Goal: Transaction & Acquisition: Obtain resource

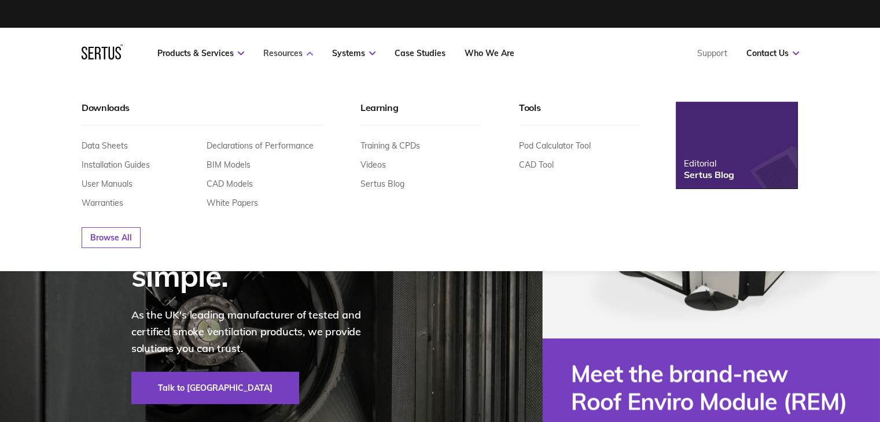
click at [307, 57] on link "Resources" at bounding box center [288, 53] width 50 height 10
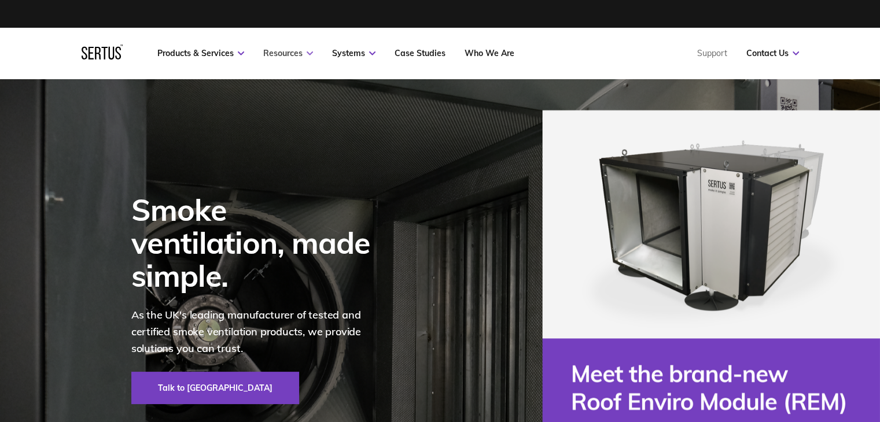
click at [307, 57] on link "Resources" at bounding box center [288, 53] width 50 height 10
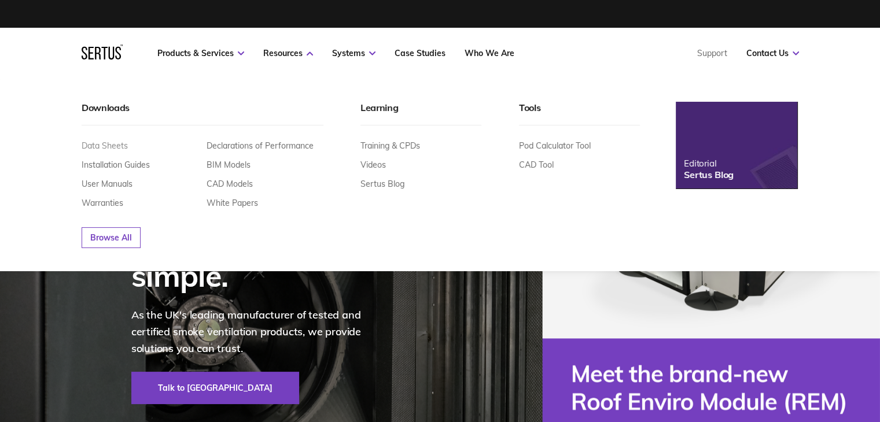
click at [118, 145] on link "Data Sheets" at bounding box center [105, 146] width 46 height 10
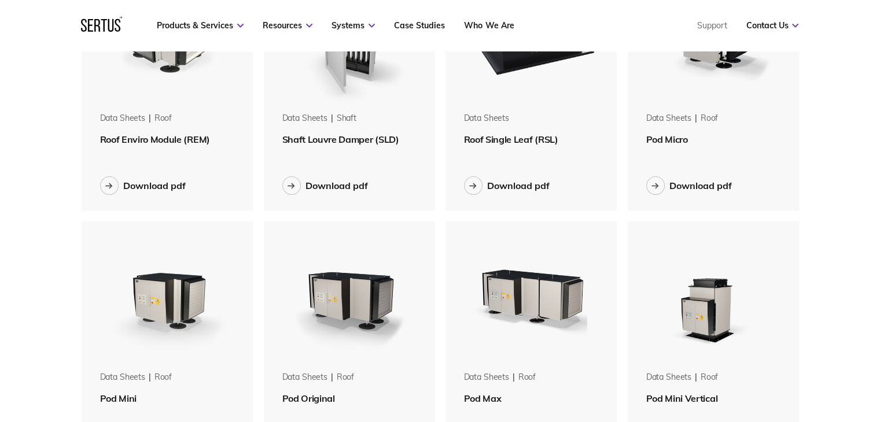
scroll to position [308, 0]
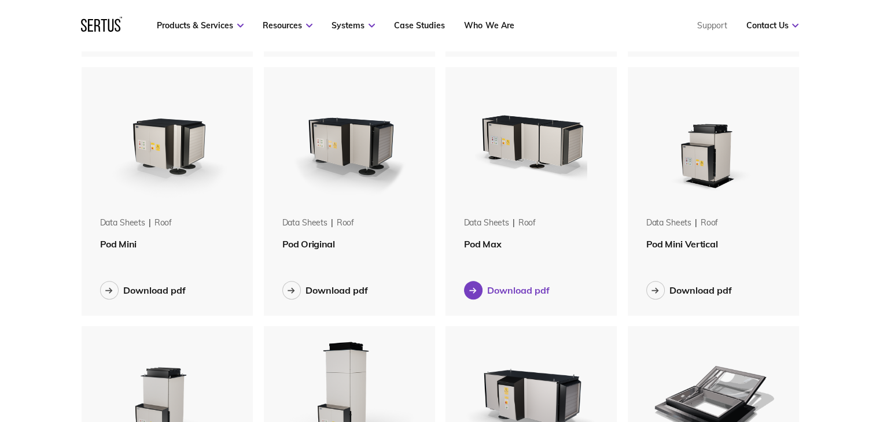
click at [507, 281] on button "Download pdf" at bounding box center [507, 290] width 86 height 19
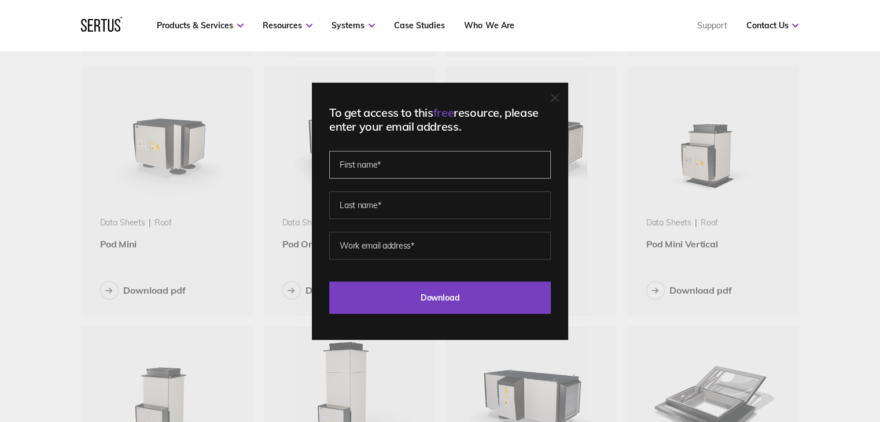
click at [431, 167] on input "text" at bounding box center [440, 165] width 222 height 28
type input "[PERSON_NAME]"
type input "[EMAIL_ADDRESS][DOMAIN_NAME]"
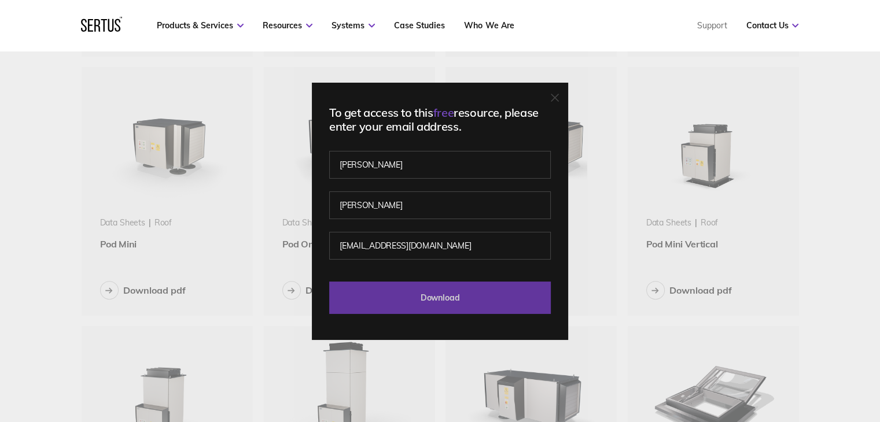
click at [444, 296] on input "Download" at bounding box center [440, 298] width 222 height 32
click at [421, 297] on input "Download" at bounding box center [440, 298] width 222 height 32
click at [449, 298] on input "Download" at bounding box center [440, 298] width 222 height 32
click at [449, 297] on input "Download" at bounding box center [440, 298] width 222 height 32
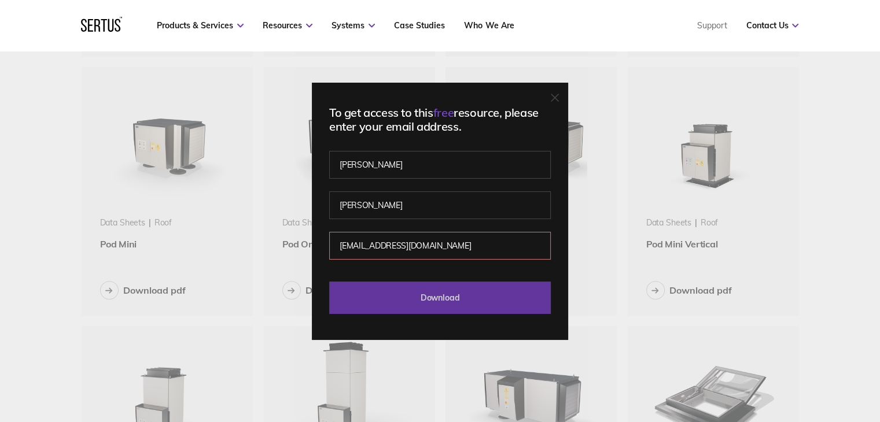
click at [449, 297] on input "Download" at bounding box center [440, 298] width 222 height 32
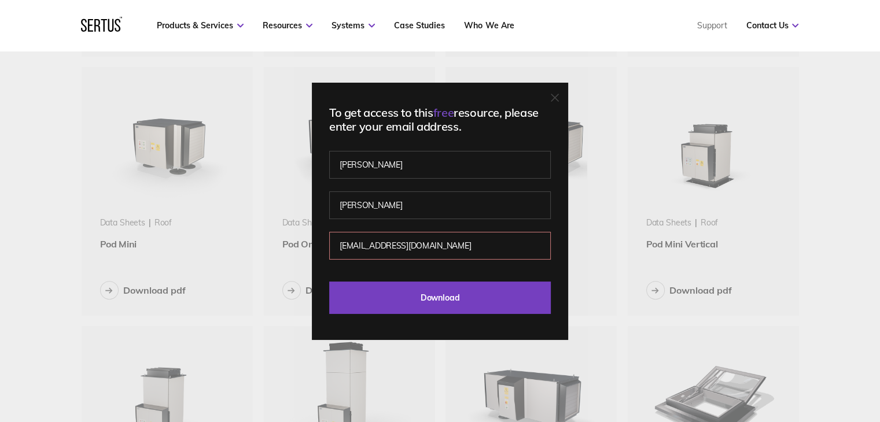
click at [645, 267] on div "To get access to this free resource, please enter your email address. [PERSON_N…" at bounding box center [440, 211] width 880 height 422
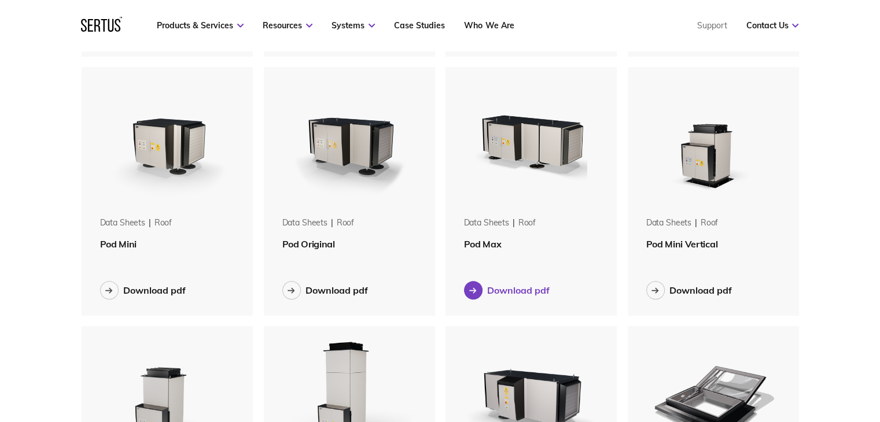
click at [529, 294] on div "Download pdf" at bounding box center [518, 291] width 62 height 12
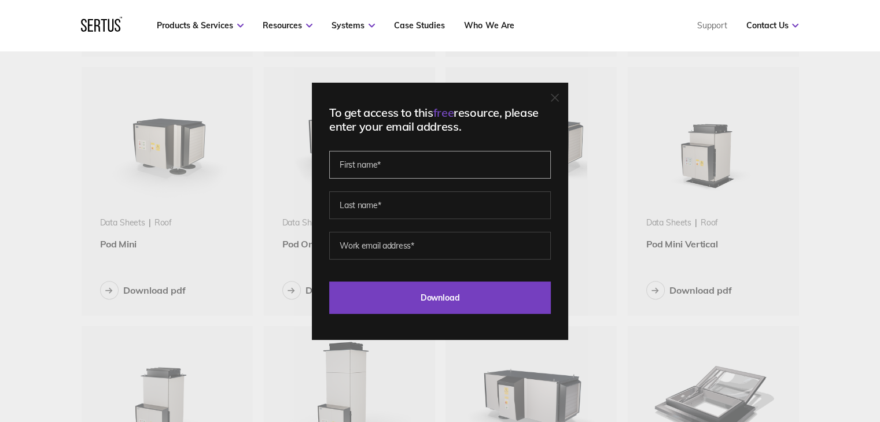
click at [444, 165] on input "text" at bounding box center [440, 165] width 222 height 28
type input "[PERSON_NAME]"
type input "[EMAIL_ADDRESS][DOMAIN_NAME]"
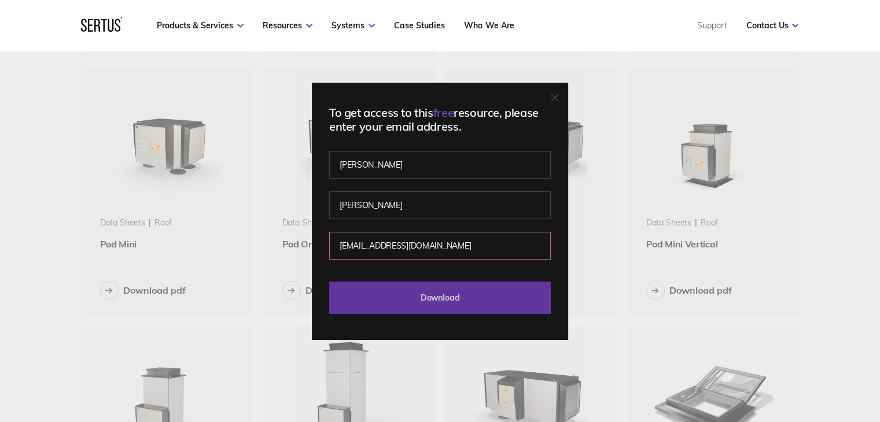
click at [447, 297] on input "Download" at bounding box center [440, 298] width 222 height 32
click at [456, 297] on input "Download" at bounding box center [440, 298] width 222 height 32
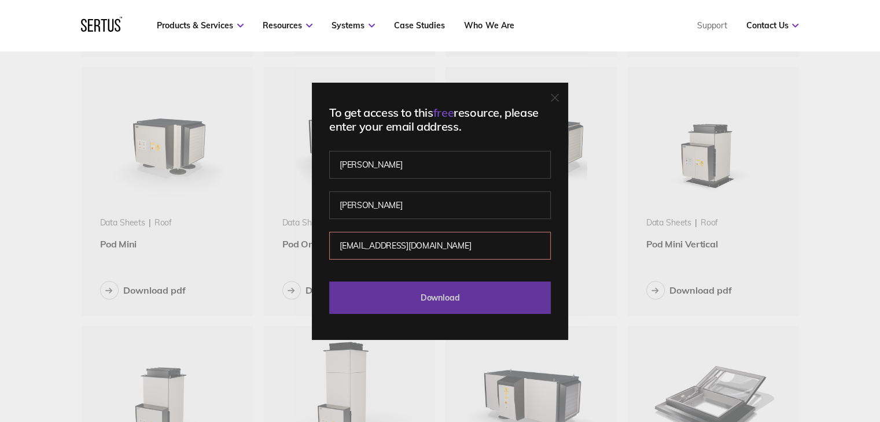
click at [456, 297] on input "Download" at bounding box center [440, 298] width 222 height 32
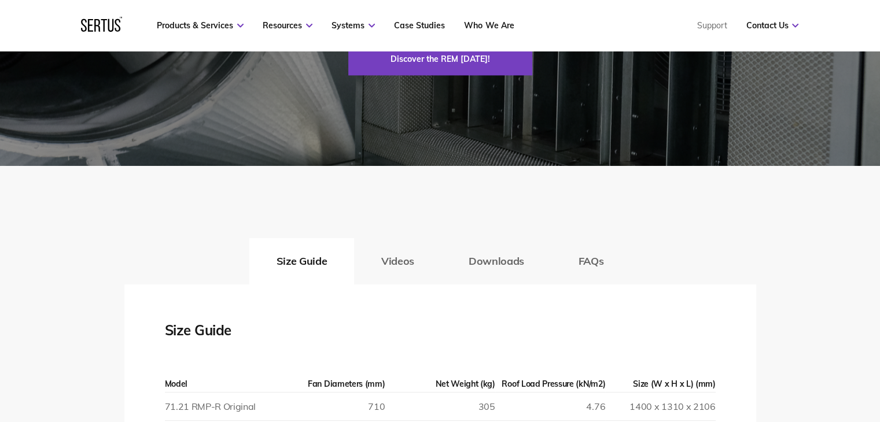
scroll to position [1852, 0]
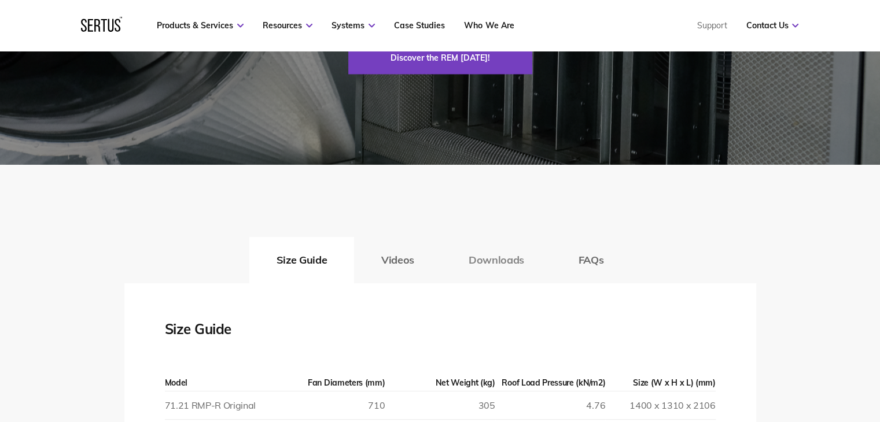
click at [484, 262] on button "Downloads" at bounding box center [496, 260] width 110 height 46
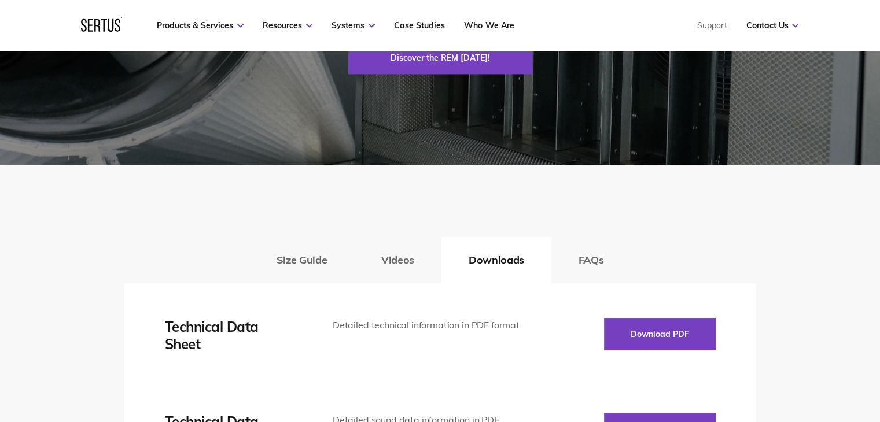
scroll to position [2005, 0]
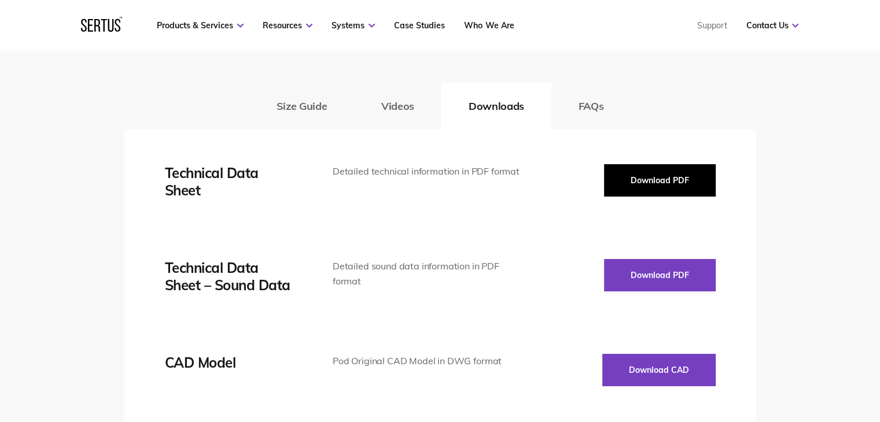
click at [662, 177] on button "Download PDF" at bounding box center [660, 180] width 112 height 32
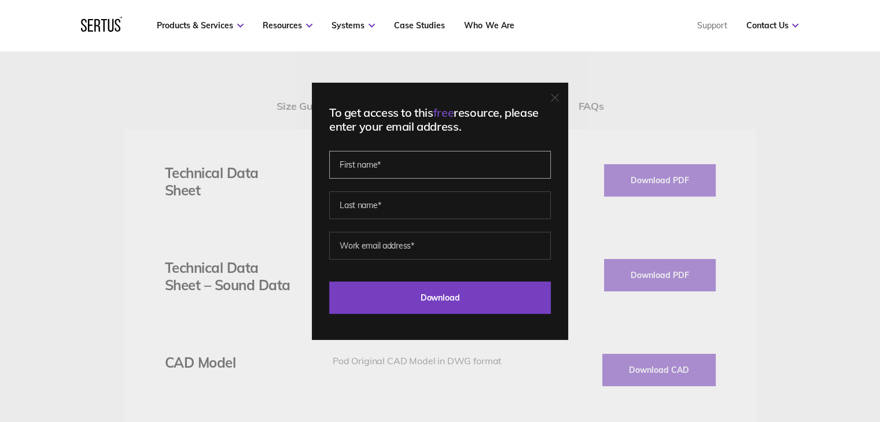
click at [418, 164] on input "text" at bounding box center [440, 165] width 222 height 28
type input "[PERSON_NAME]"
type input "[EMAIL_ADDRESS][DOMAIN_NAME]"
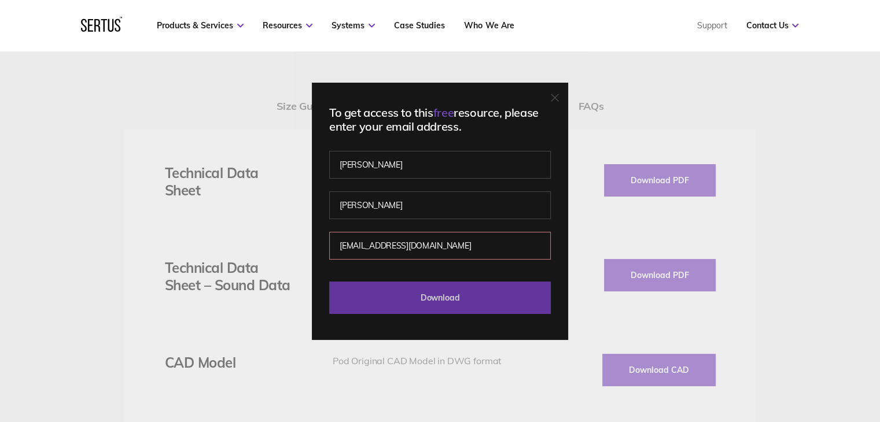
click at [437, 301] on input "Download" at bounding box center [440, 298] width 222 height 32
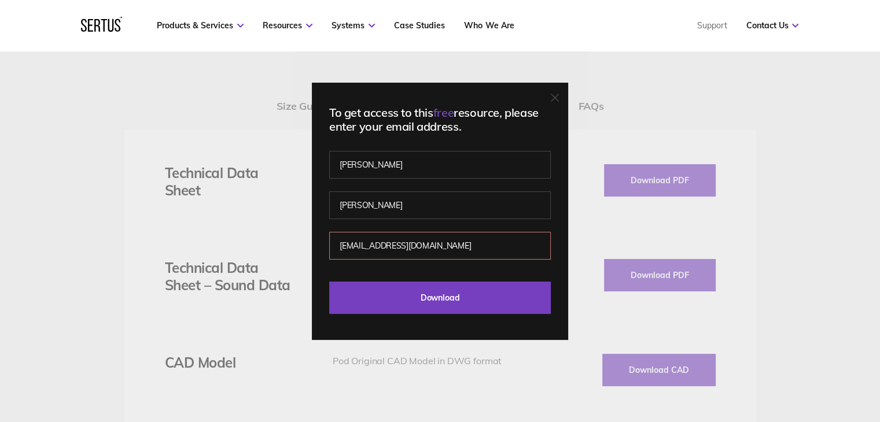
click at [488, 246] on input "[EMAIL_ADDRESS][DOMAIN_NAME]" at bounding box center [440, 246] width 222 height 28
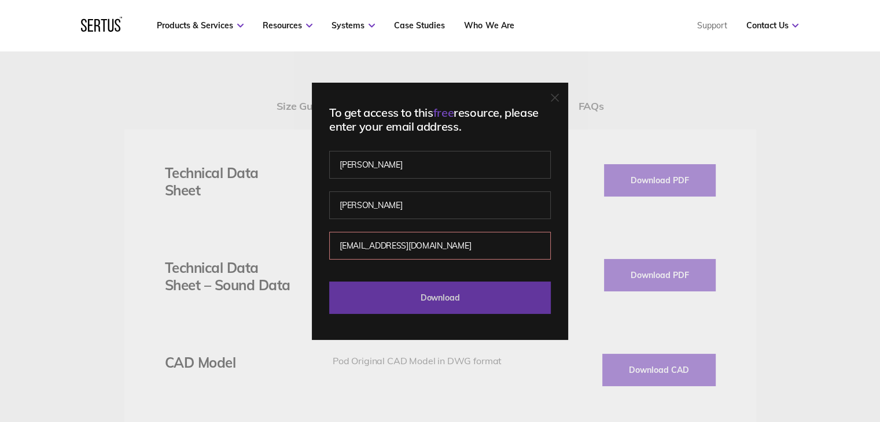
click at [449, 292] on input "Download" at bounding box center [440, 298] width 222 height 32
click at [449, 295] on input "Download" at bounding box center [440, 298] width 222 height 32
click at [450, 295] on input "Download" at bounding box center [440, 298] width 222 height 32
click at [329, 282] on input "Download" at bounding box center [440, 298] width 222 height 32
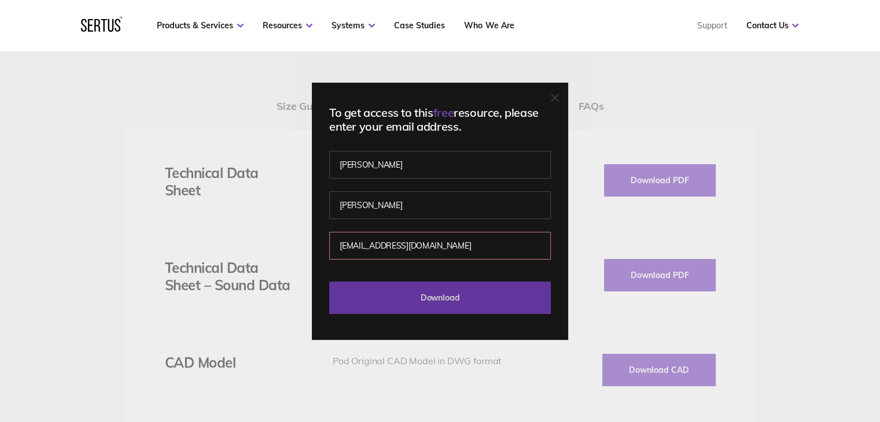
click at [329, 282] on input "Download" at bounding box center [440, 298] width 222 height 32
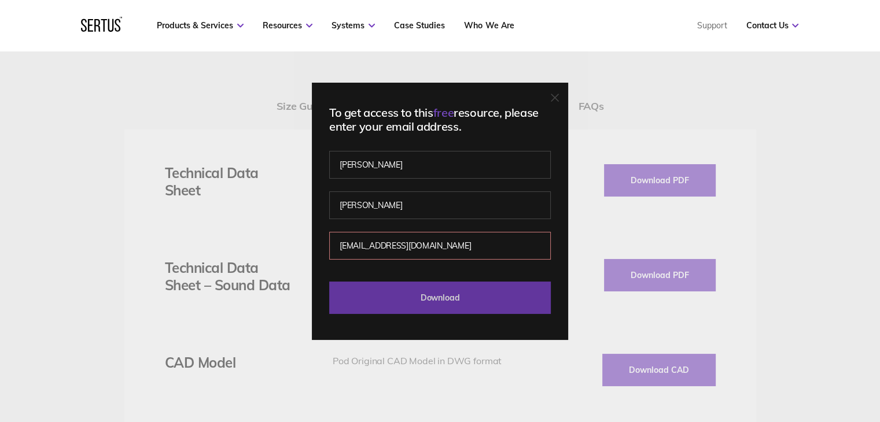
click at [329, 282] on input "Download" at bounding box center [440, 298] width 222 height 32
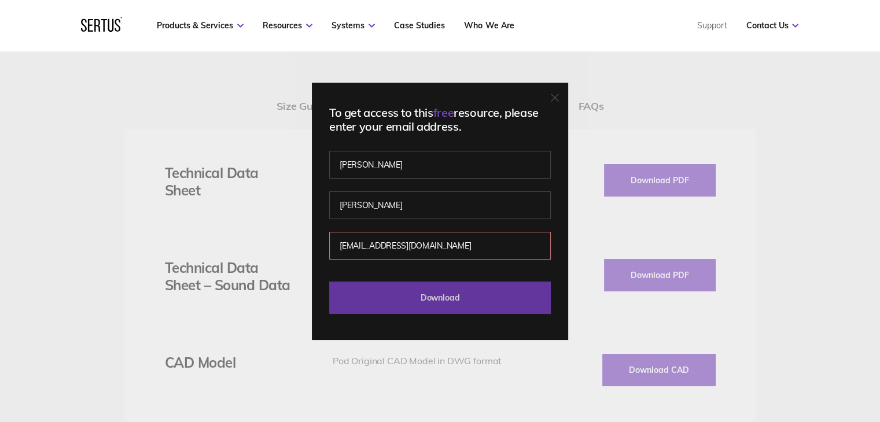
click at [329, 282] on input "Download" at bounding box center [440, 298] width 222 height 32
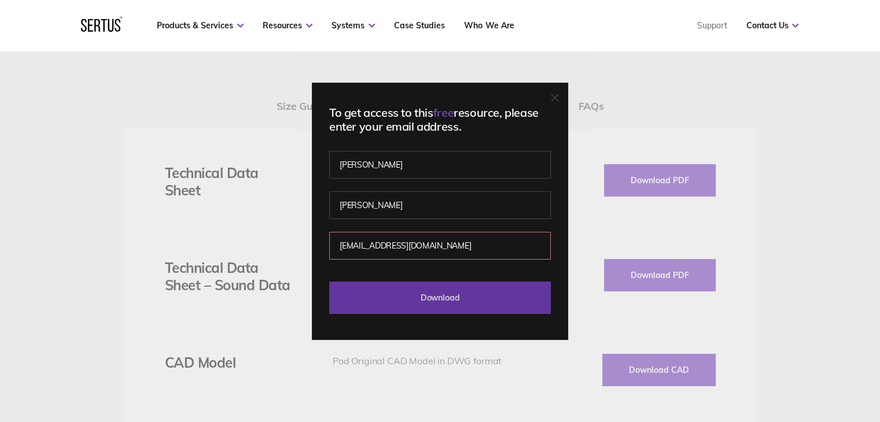
click at [329, 282] on input "Download" at bounding box center [440, 298] width 222 height 32
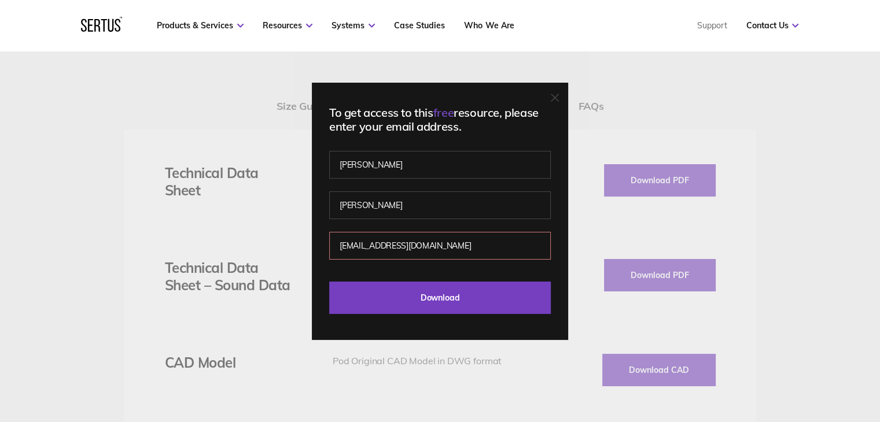
click at [329, 282] on input "Download" at bounding box center [440, 298] width 222 height 32
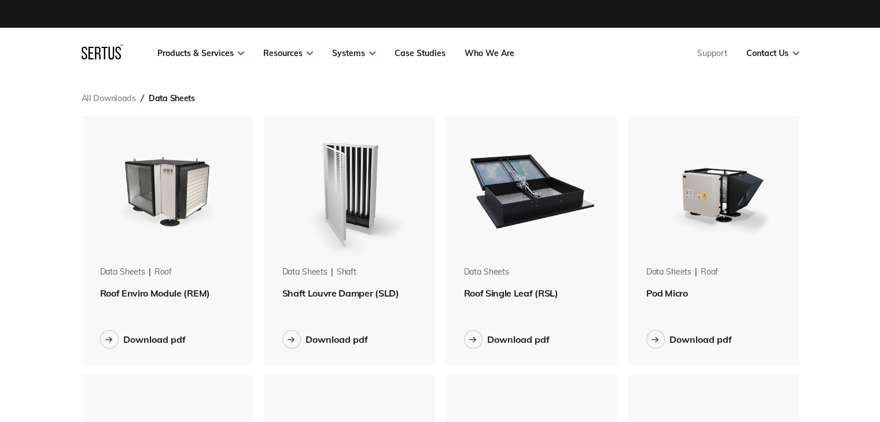
scroll to position [1570, 735]
